Goal: Task Accomplishment & Management: Complete application form

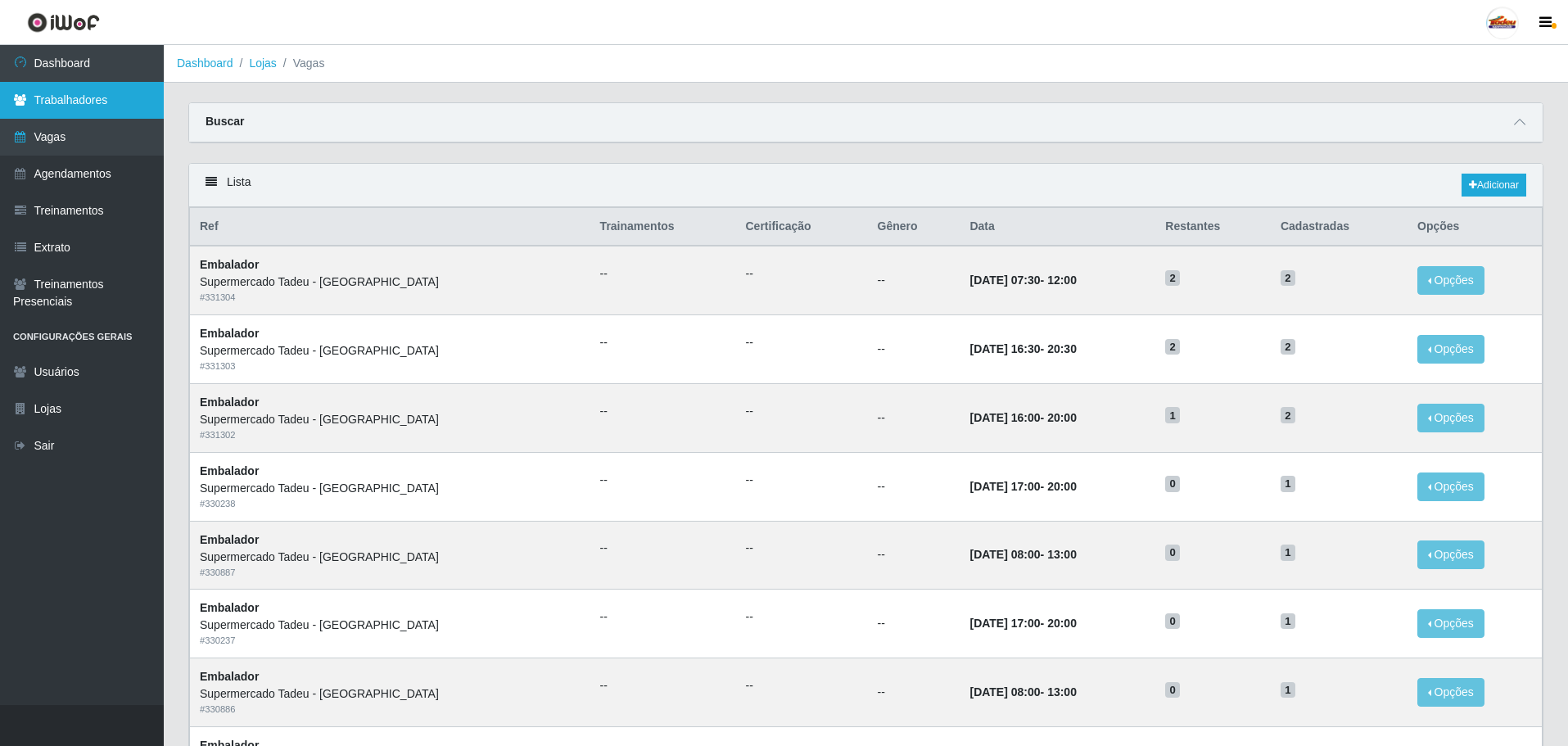
click at [69, 108] on link "Trabalhadores" at bounding box center [82, 100] width 164 height 36
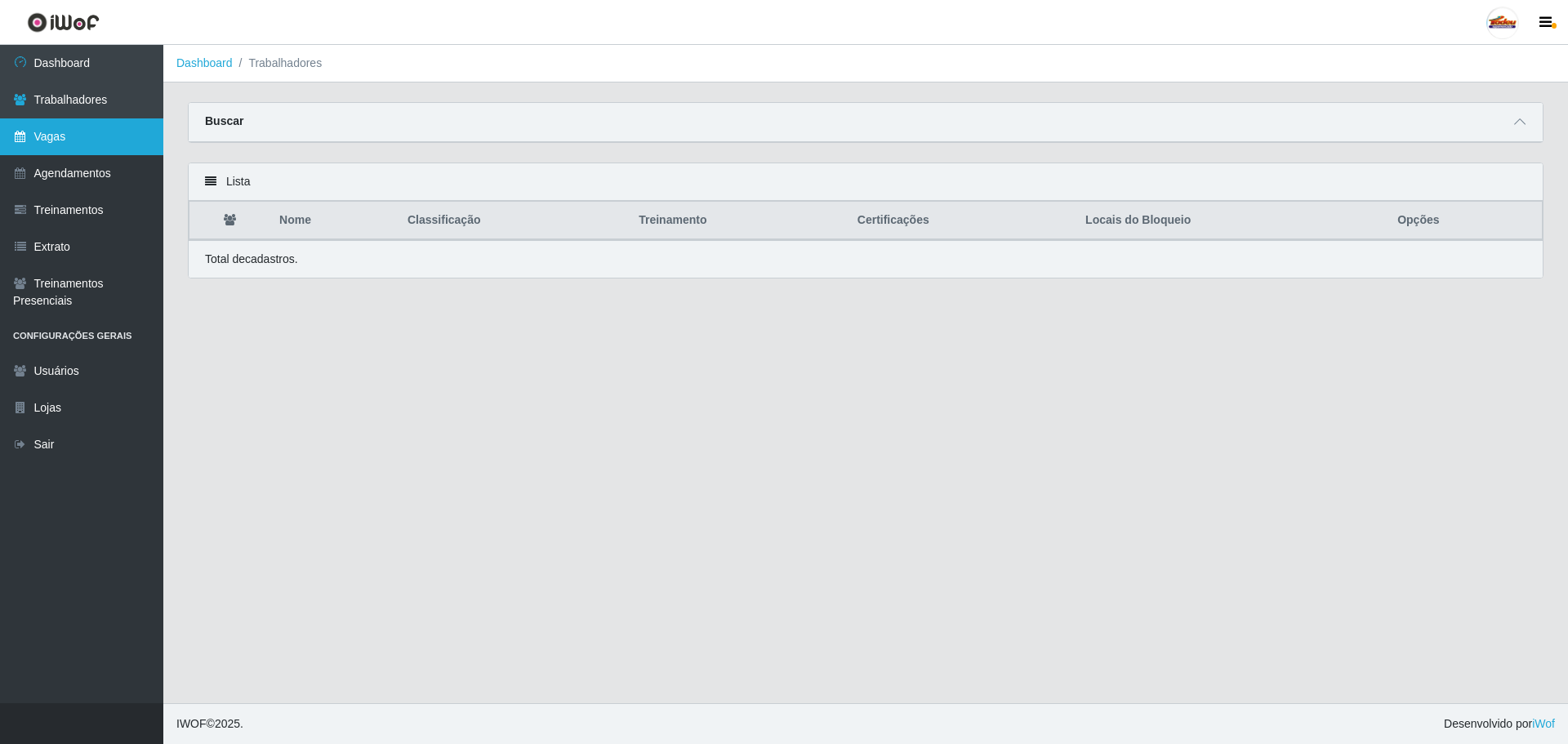
click at [75, 143] on link "Vagas" at bounding box center [82, 136] width 163 height 36
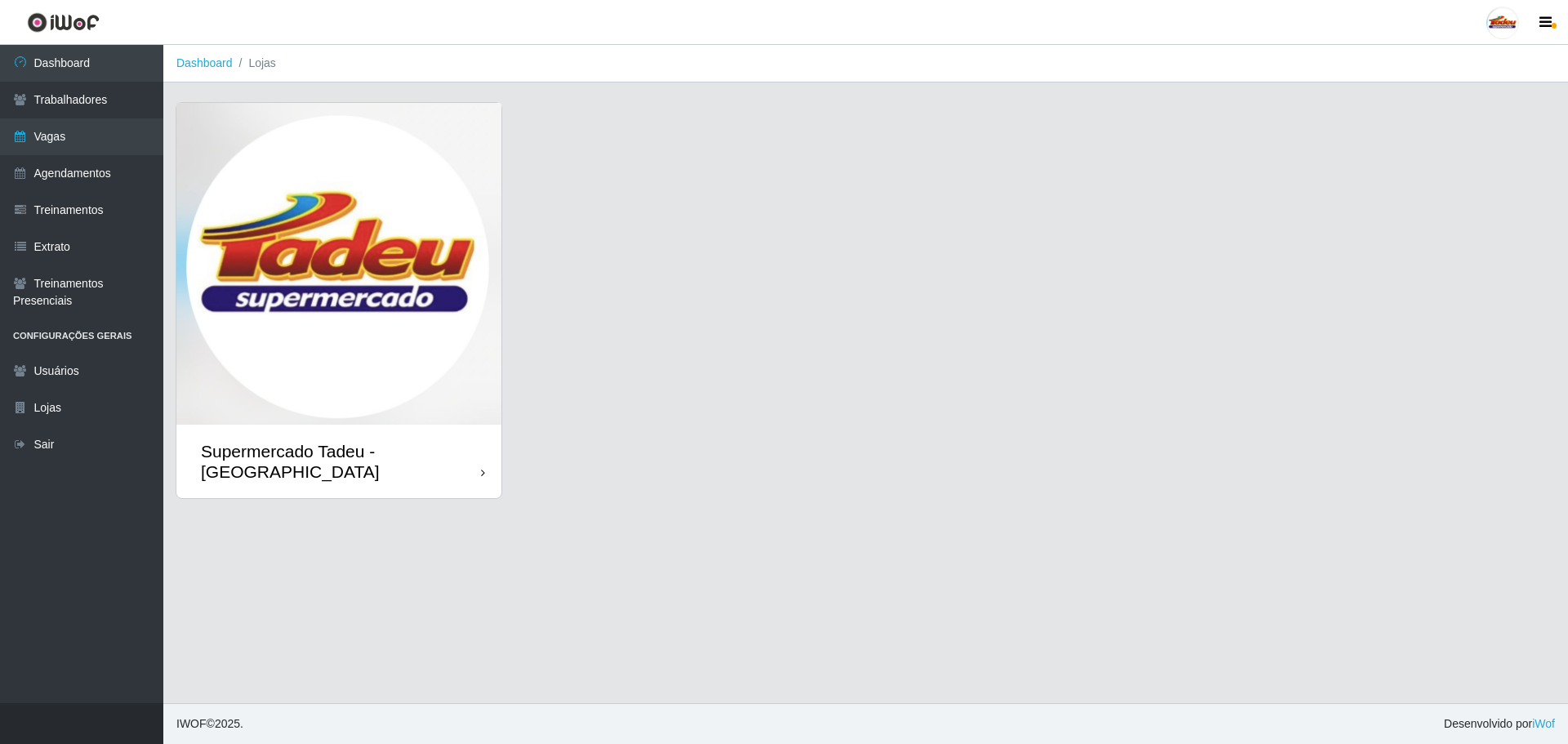
click at [280, 334] on img at bounding box center [339, 264] width 325 height 322
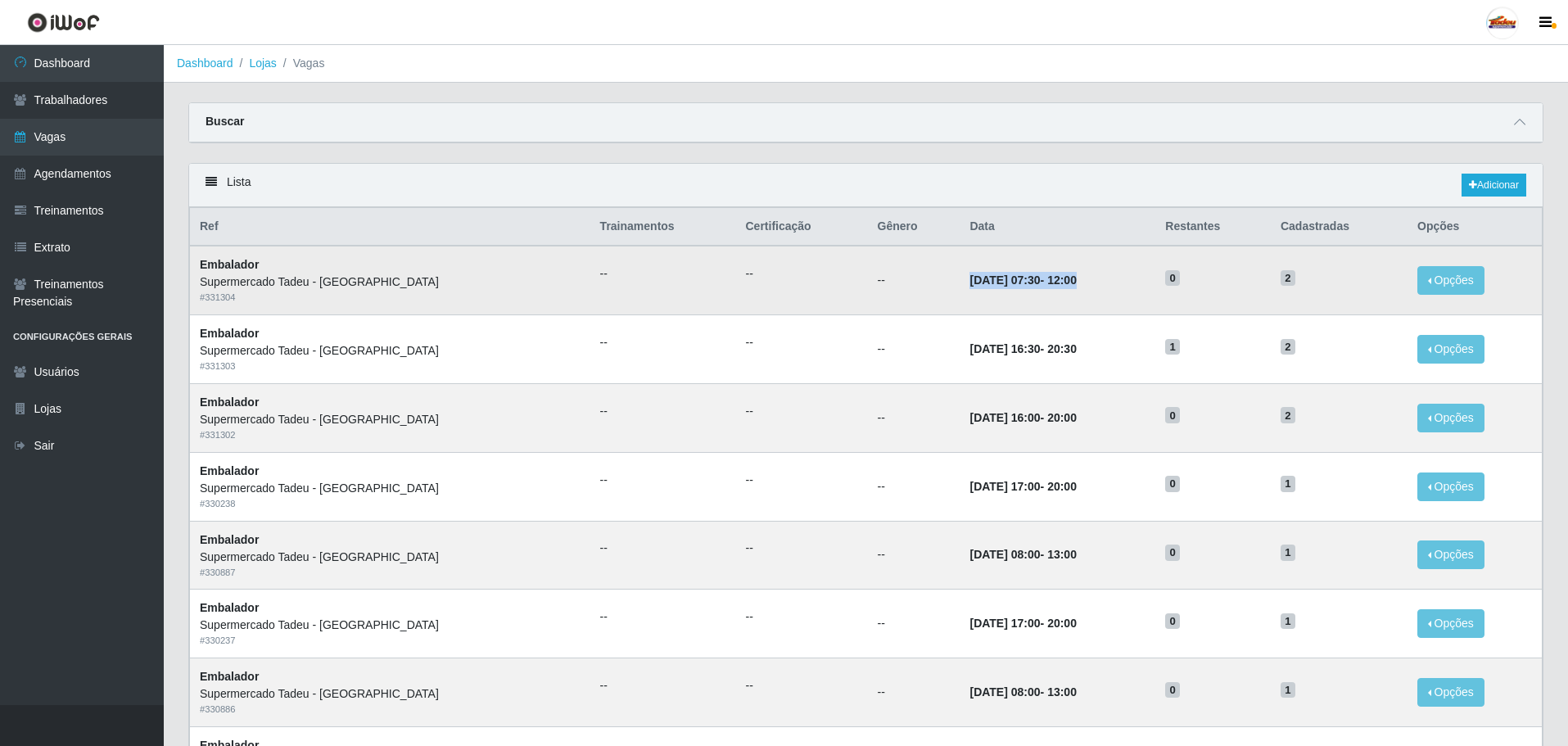
drag, startPoint x: 900, startPoint y: 283, endPoint x: 1043, endPoint y: 283, distance: 143.0
click at [1043, 283] on td "[DATE] 07:30 - 12:00" at bounding box center [1058, 280] width 196 height 69
click at [1283, 280] on span "2" at bounding box center [1288, 279] width 15 height 16
drag, startPoint x: 1160, startPoint y: 282, endPoint x: 1169, endPoint y: 281, distance: 9.1
click at [1169, 281] on span "0" at bounding box center [1173, 279] width 15 height 16
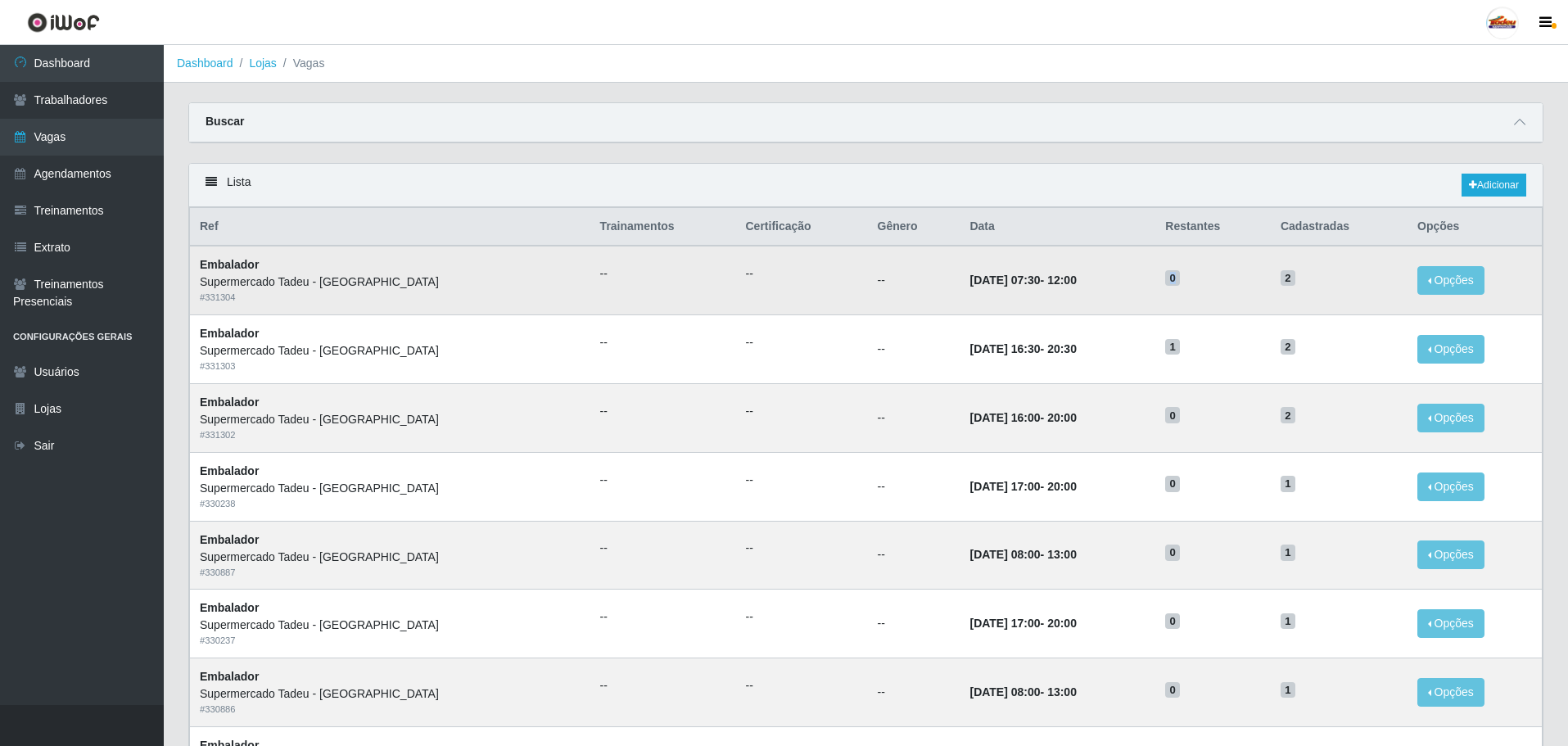
click at [1022, 312] on td "[DATE] 07:30 - 12:00" at bounding box center [1058, 280] width 196 height 69
click at [1476, 188] on link "Adicionar" at bounding box center [1494, 185] width 65 height 23
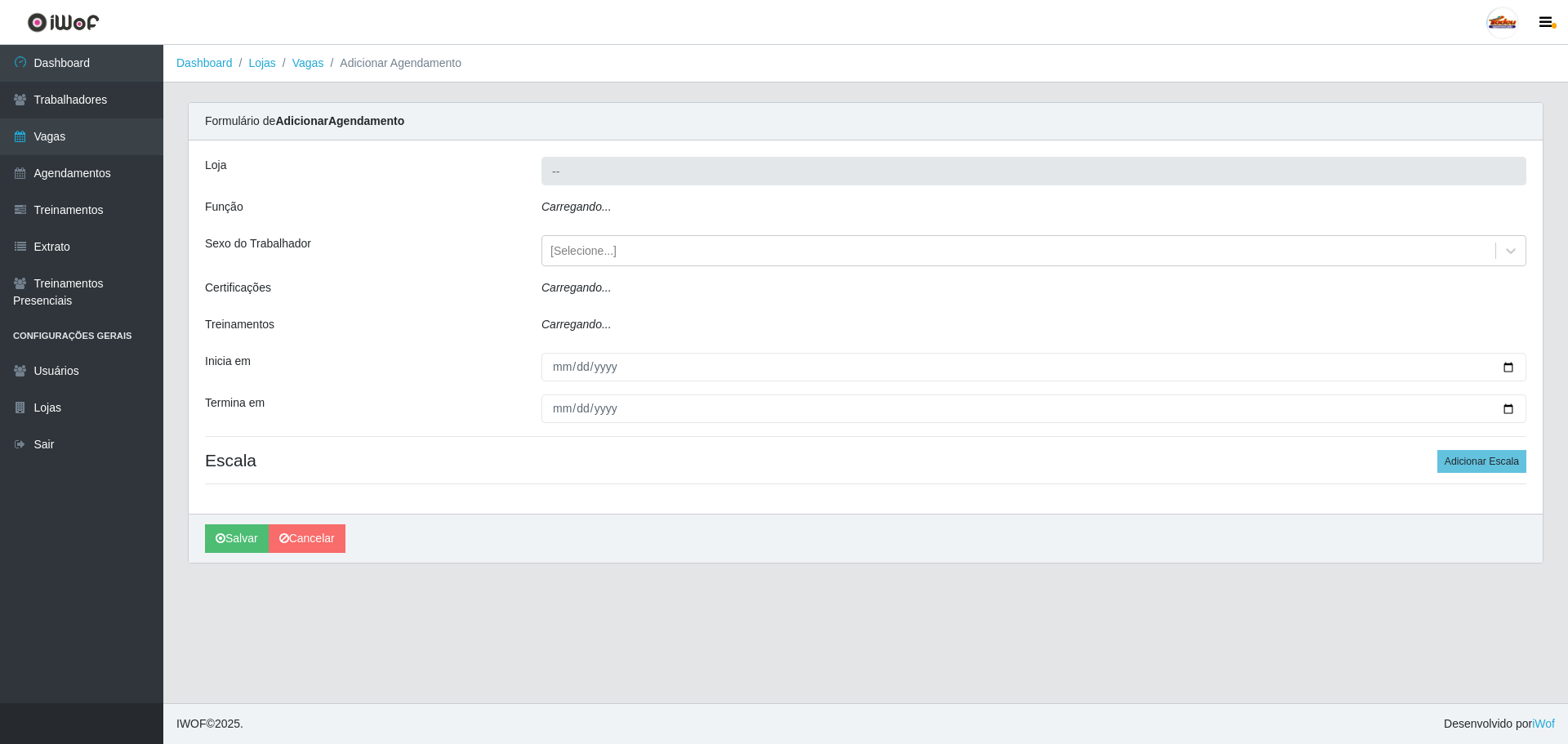
type input "Supermercado Tadeu - [GEOGRAPHIC_DATA]"
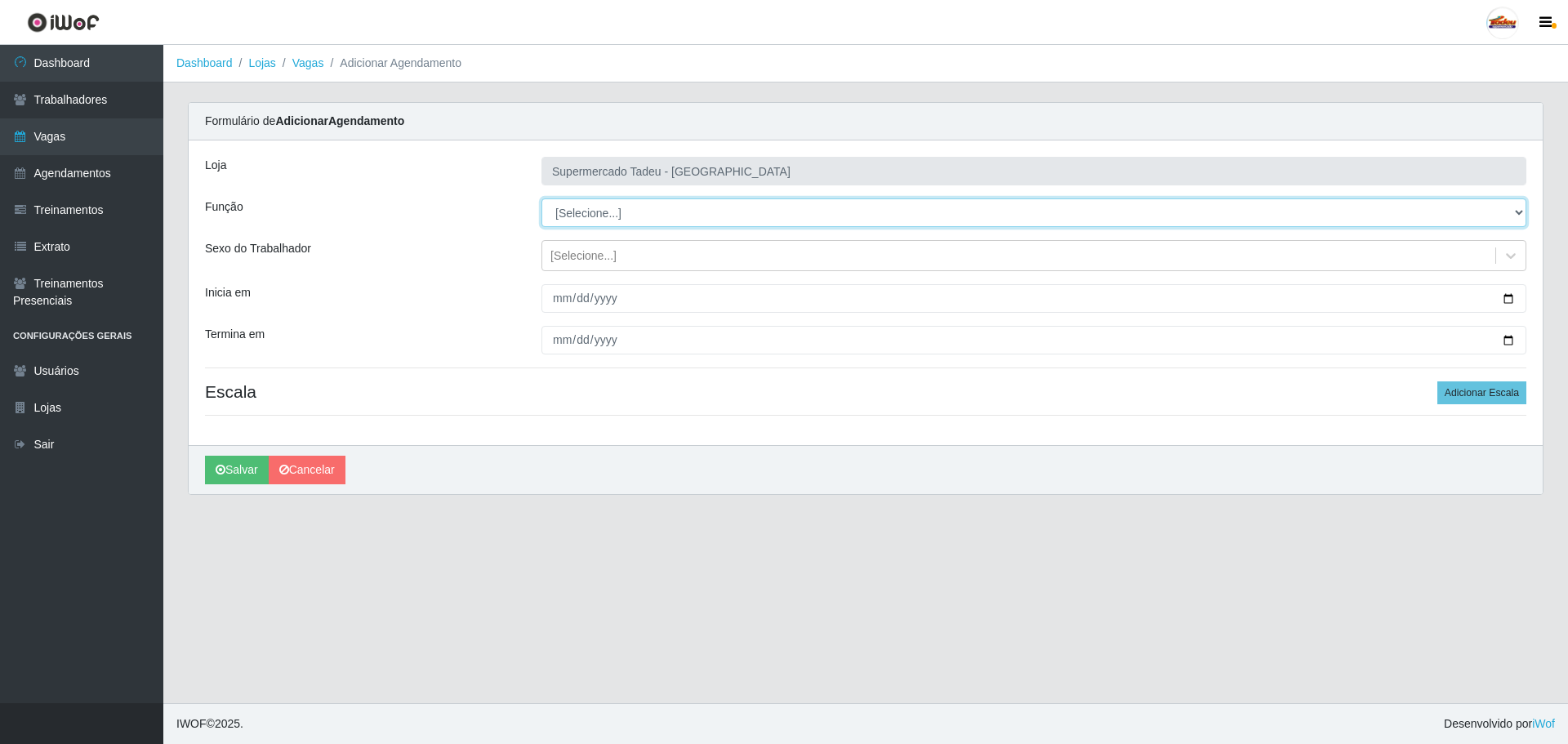
click at [595, 207] on select "[Selecione...] ASG ASG + ASG ++ Auxiliar de Estacionamento Auxiliar de Estacion…" at bounding box center [1034, 213] width 985 height 28
click at [598, 210] on select "[Selecione...] ASG ASG + ASG ++ Auxiliar de Estacionamento Auxiliar de Estacion…" at bounding box center [1034, 213] width 985 height 28
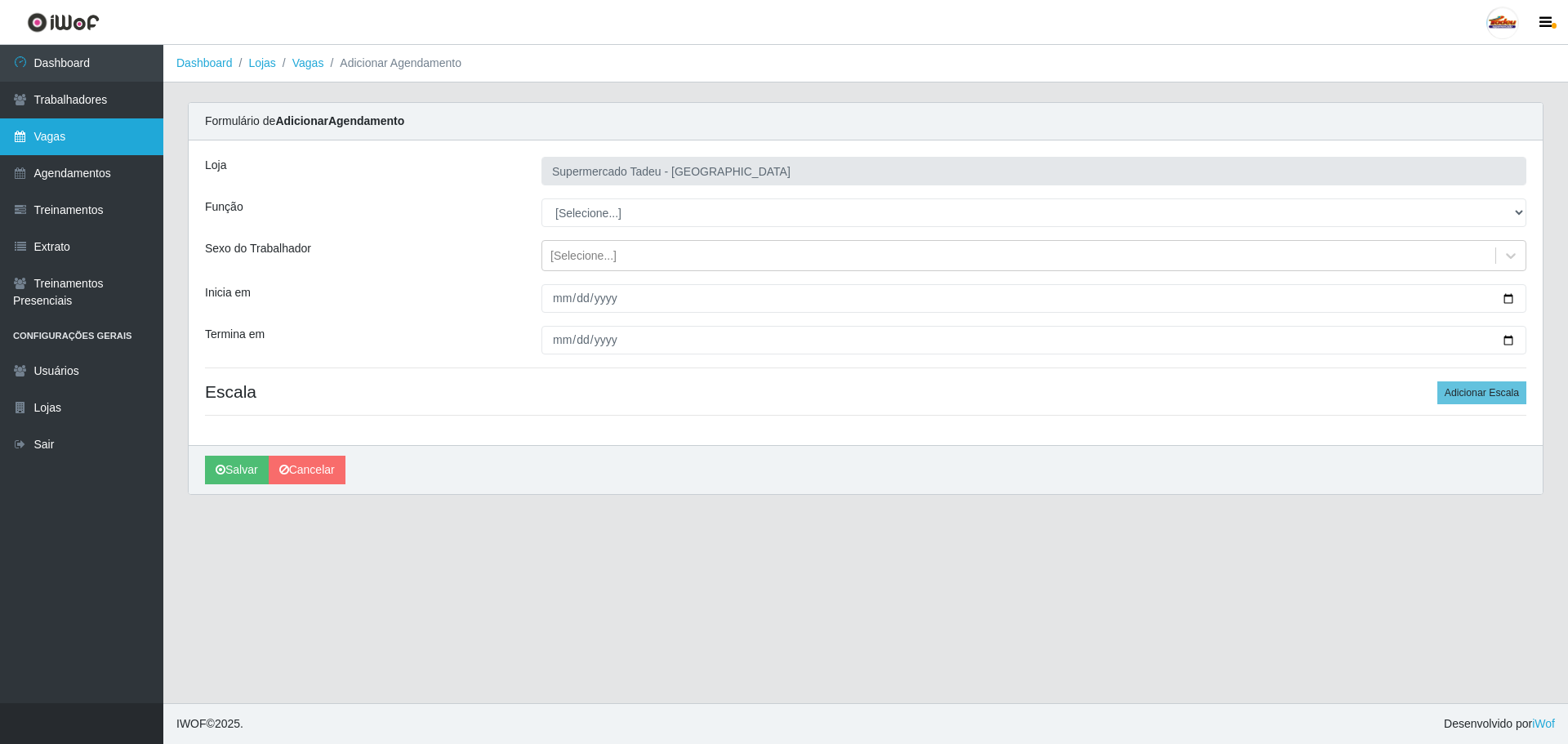
click at [25, 143] on link "Vagas" at bounding box center [82, 136] width 163 height 36
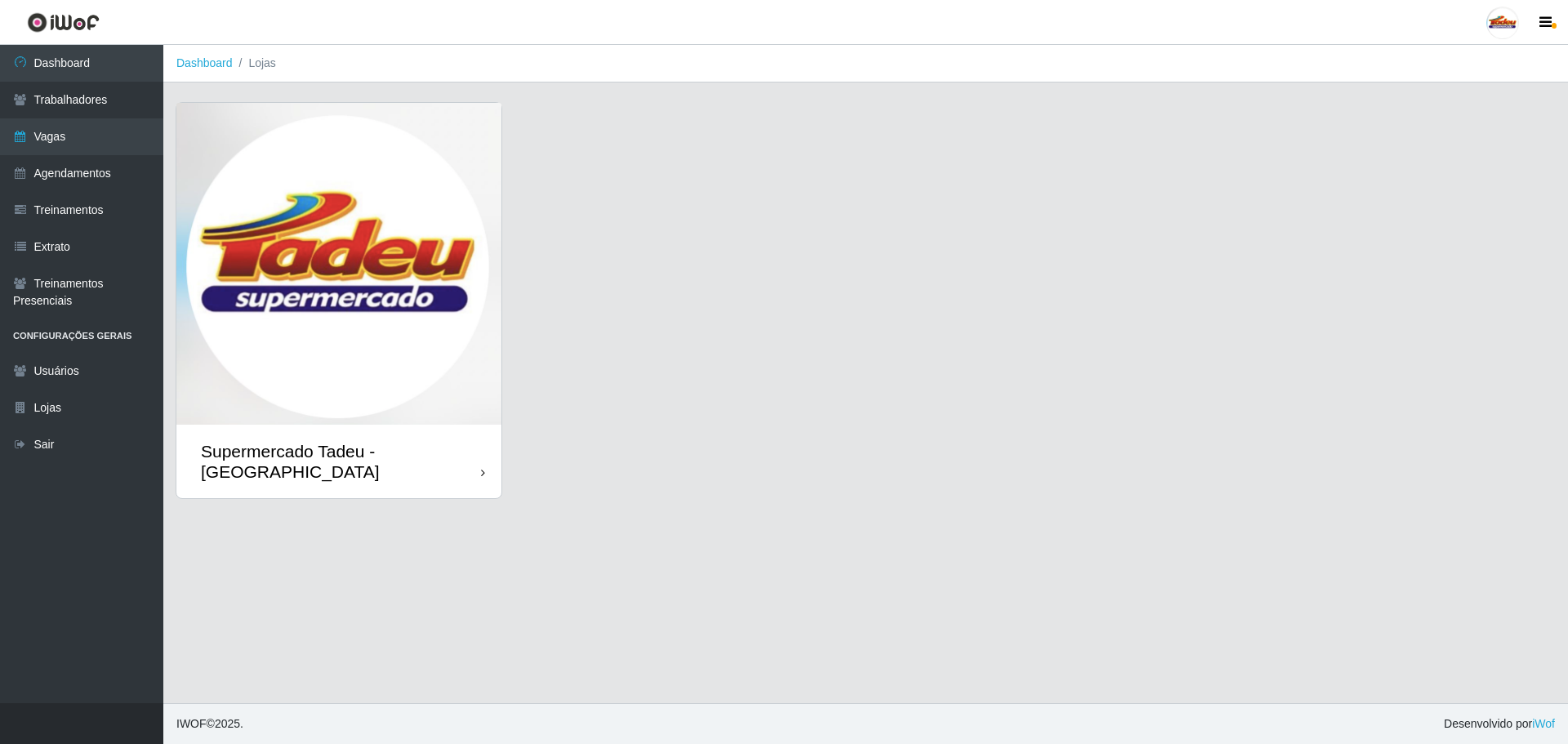
click at [297, 321] on img at bounding box center [339, 264] width 325 height 322
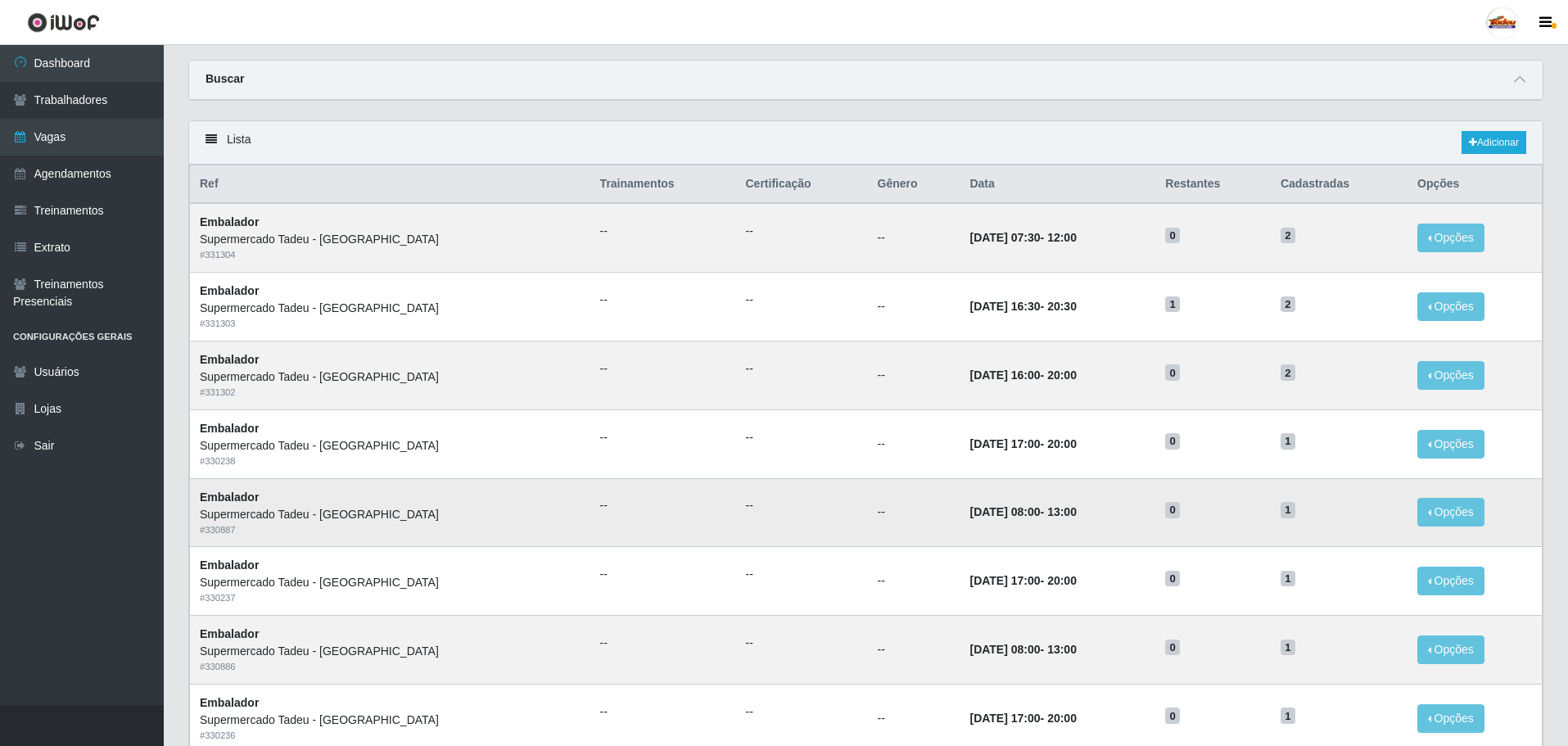
scroll to position [82, 0]
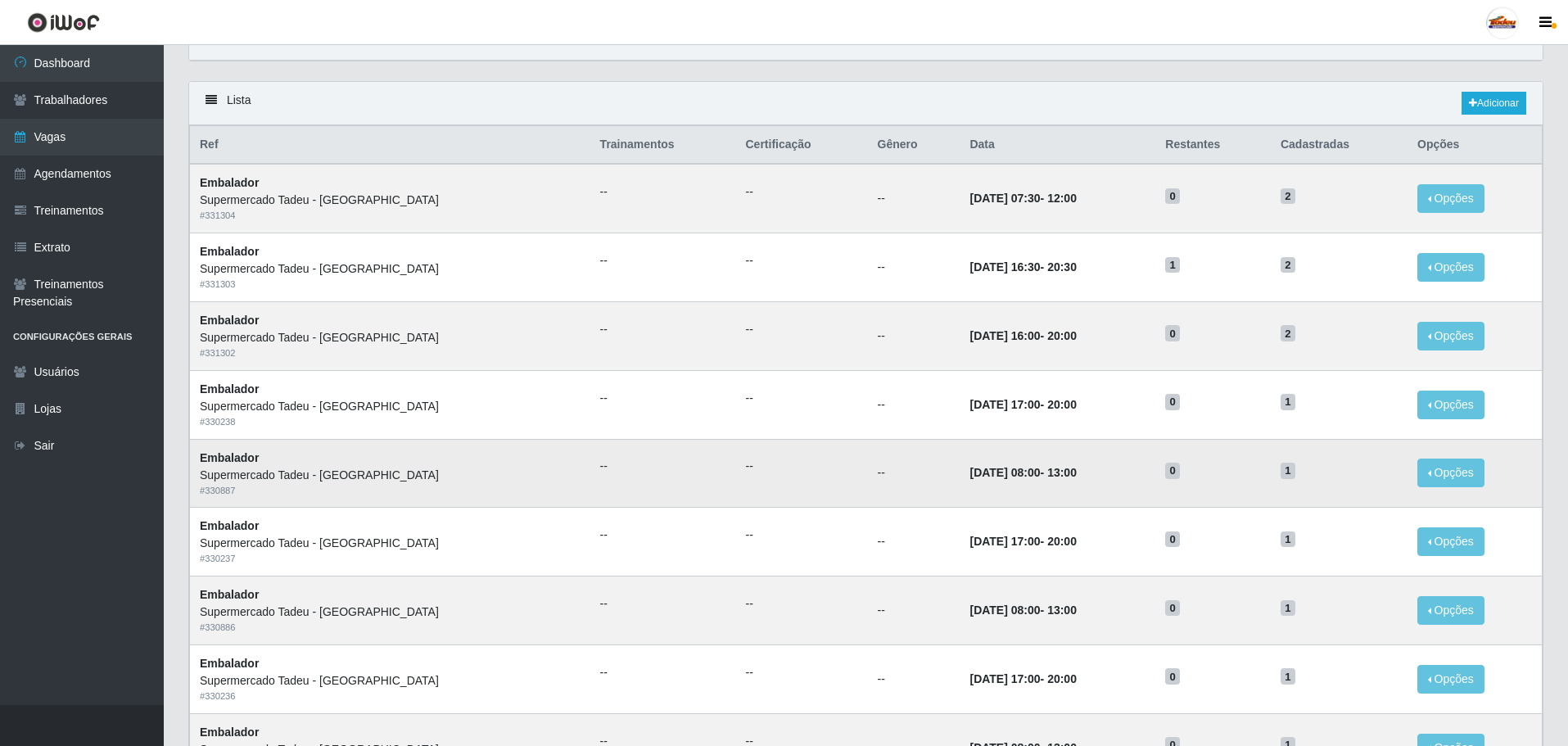
click at [960, 487] on td "[DATE] 08:00 - 13:00" at bounding box center [1058, 473] width 196 height 69
drag, startPoint x: 982, startPoint y: 474, endPoint x: 1039, endPoint y: 475, distance: 57.0
click at [1039, 475] on td "[DATE] 08:00 - 13:00" at bounding box center [1058, 473] width 196 height 69
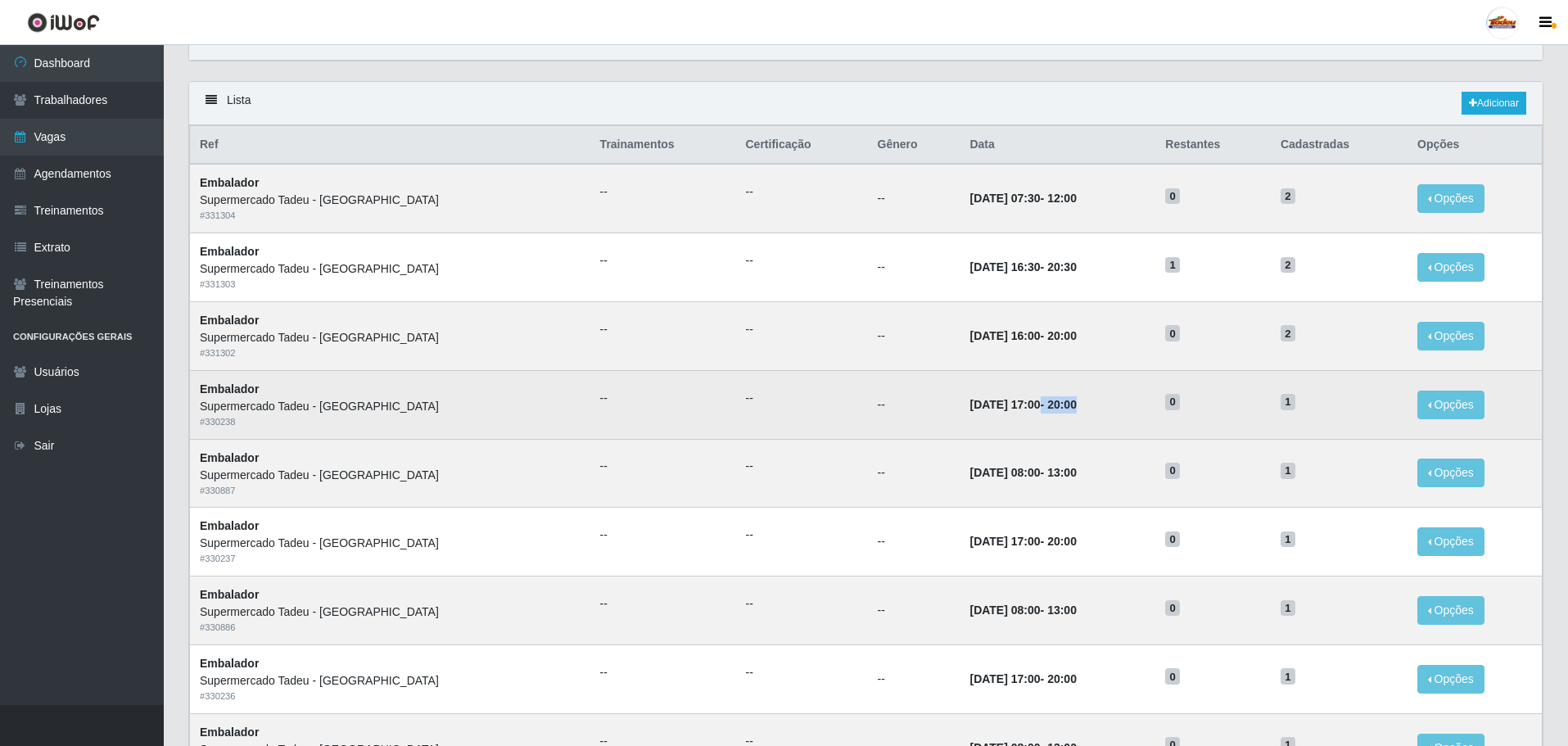
drag, startPoint x: 970, startPoint y: 408, endPoint x: 1070, endPoint y: 414, distance: 100.2
click at [1070, 414] on td "[DATE] 17:00 - 20:00" at bounding box center [1058, 404] width 196 height 69
click at [1081, 417] on td "[DATE] 17:00 - 20:00" at bounding box center [1058, 404] width 196 height 69
drag, startPoint x: 1002, startPoint y: 412, endPoint x: 1040, endPoint y: 415, distance: 38.1
click at [1040, 415] on td "[DATE] 17:00 - 20:00" at bounding box center [1058, 404] width 196 height 69
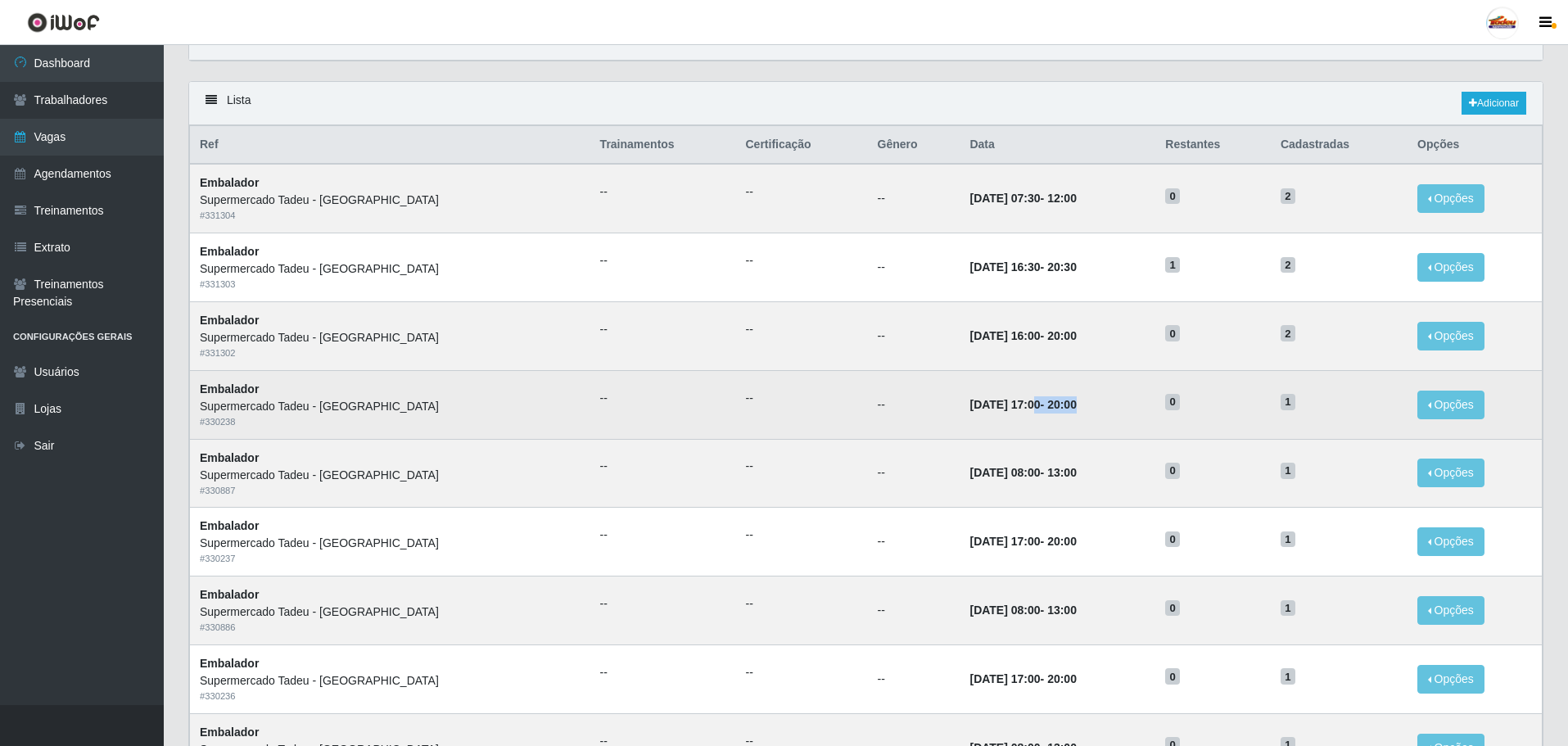
click at [971, 408] on time "[DATE] 17:00" at bounding box center [1005, 404] width 70 height 13
drag, startPoint x: 1022, startPoint y: 403, endPoint x: 1075, endPoint y: 403, distance: 53.0
click at [1075, 403] on td "[DATE] 17:00 - 20:00" at bounding box center [1058, 404] width 196 height 69
click at [970, 406] on time "[DATE] 17:00" at bounding box center [1005, 404] width 70 height 13
drag, startPoint x: 968, startPoint y: 406, endPoint x: 1095, endPoint y: 409, distance: 127.0
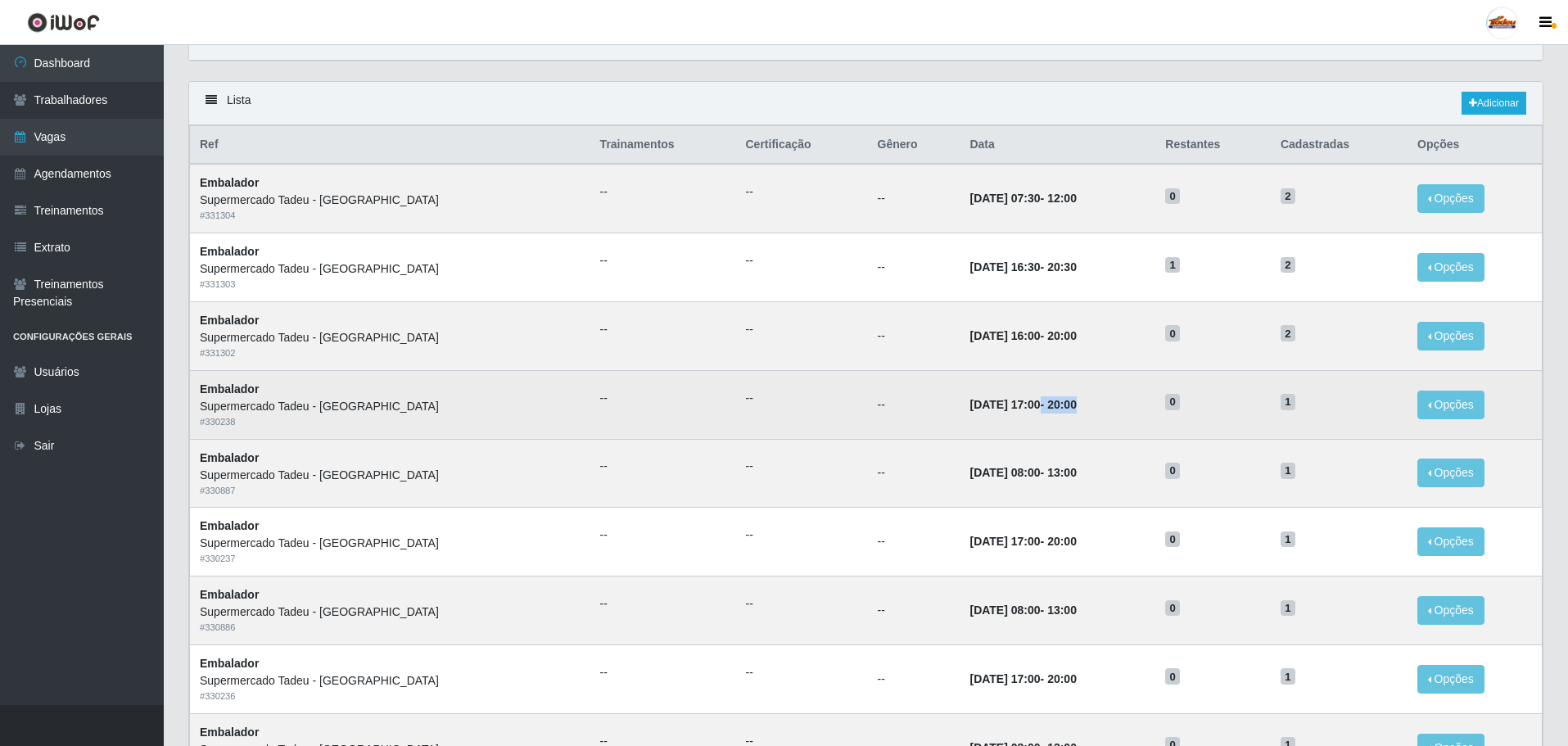
click at [1095, 409] on td "[DATE] 17:00 - 20:00" at bounding box center [1058, 404] width 196 height 69
